Goal: Consume media (video, audio)

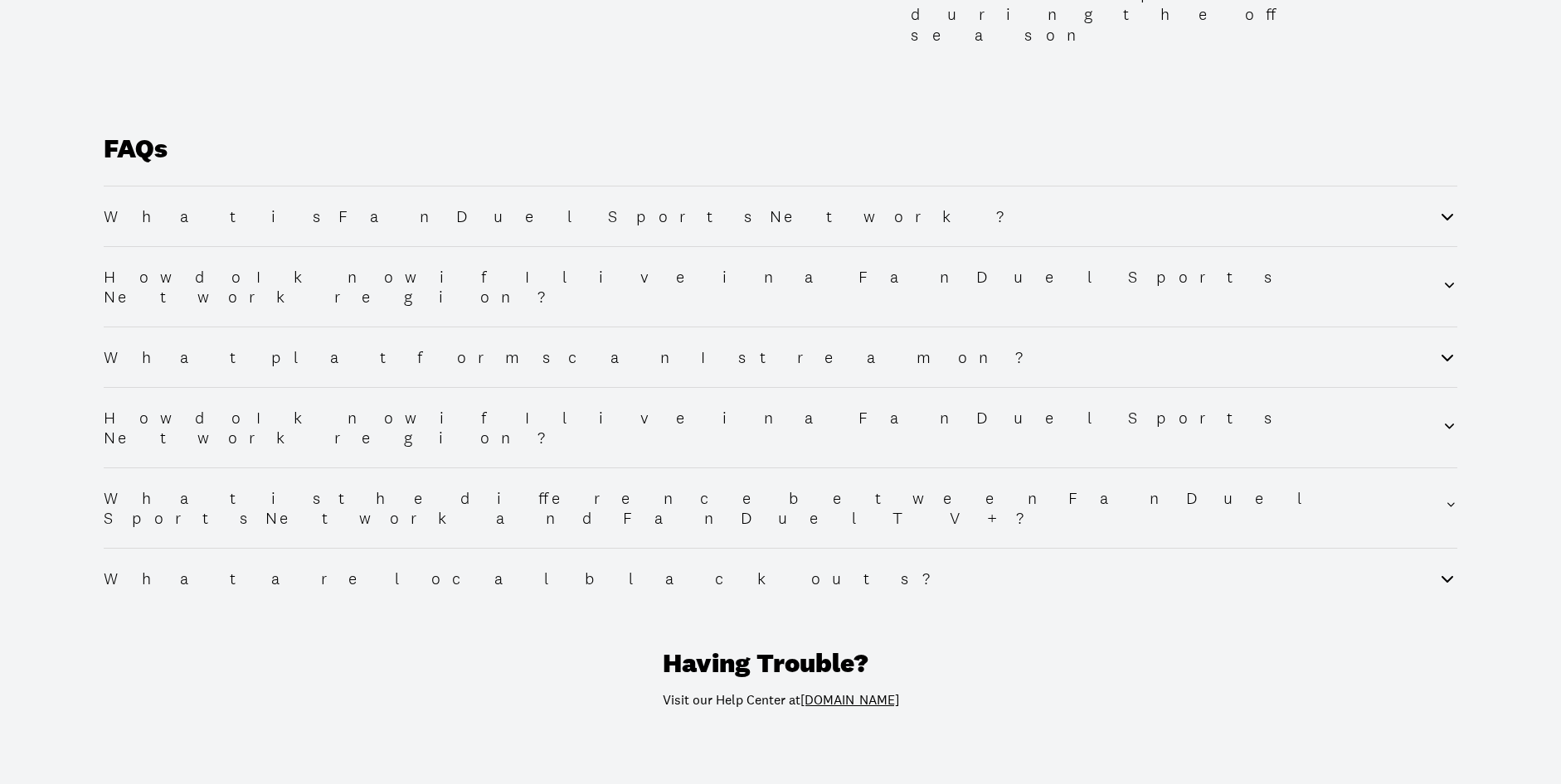
scroll to position [2171, 0]
